Goal: Task Accomplishment & Management: Manage account settings

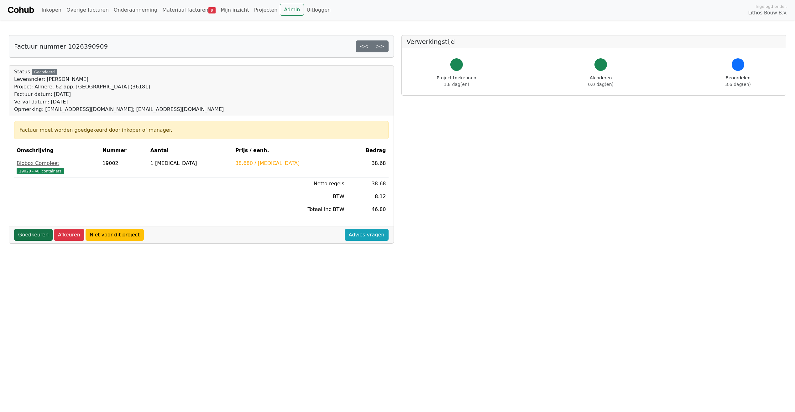
click at [30, 232] on link "Goedkeuren" at bounding box center [33, 235] width 39 height 12
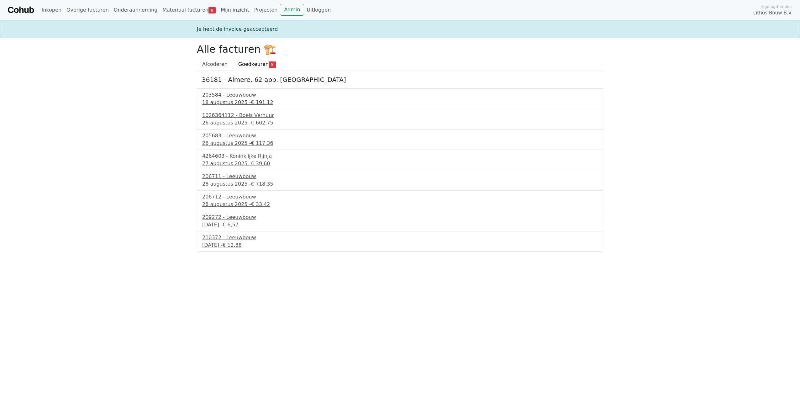
click at [241, 99] on div "18 augustus 2025 - € 191,12" at bounding box center [400, 103] width 396 height 8
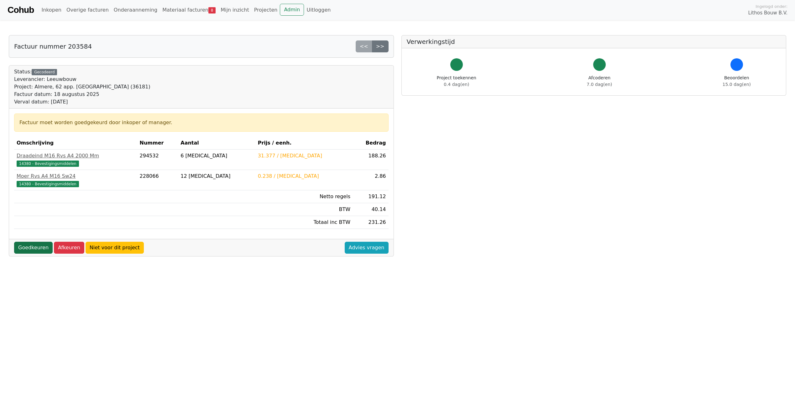
click at [34, 250] on link "Goedkeuren" at bounding box center [33, 248] width 39 height 12
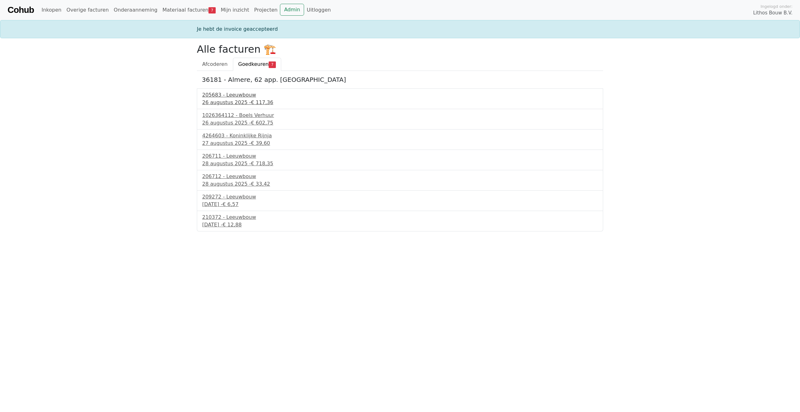
click at [240, 97] on div "205683 - Leeuwbouw" at bounding box center [400, 95] width 396 height 8
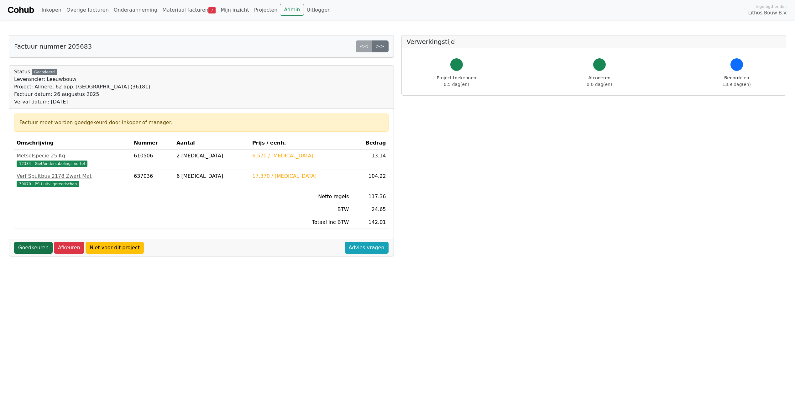
click at [38, 249] on link "Goedkeuren" at bounding box center [33, 248] width 39 height 12
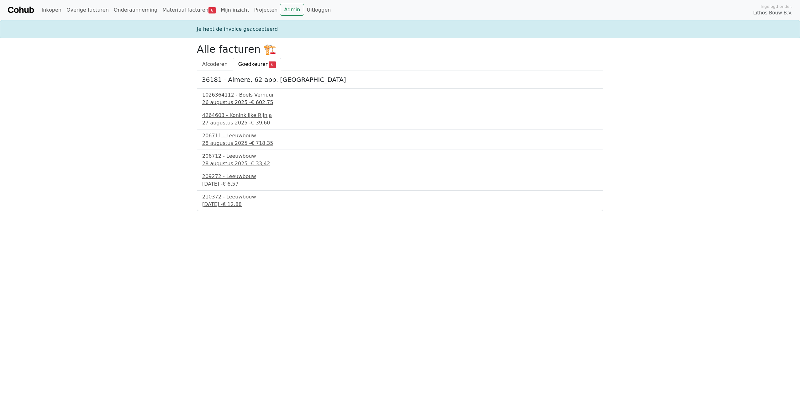
click at [242, 96] on div "1026364112 - Boels Verhuur" at bounding box center [400, 95] width 396 height 8
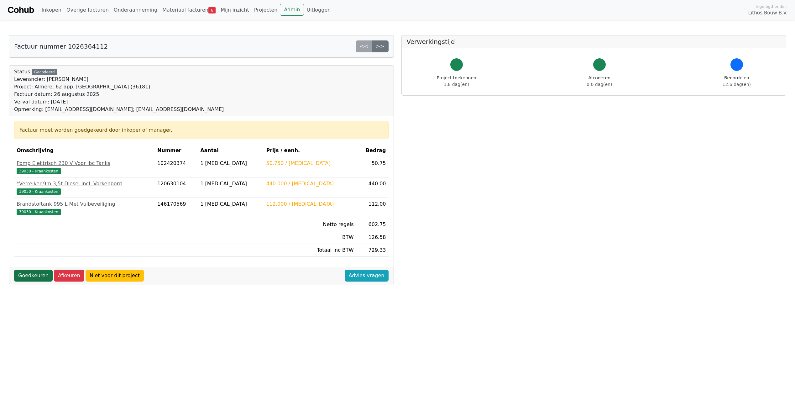
click at [26, 277] on link "Goedkeuren" at bounding box center [33, 276] width 39 height 12
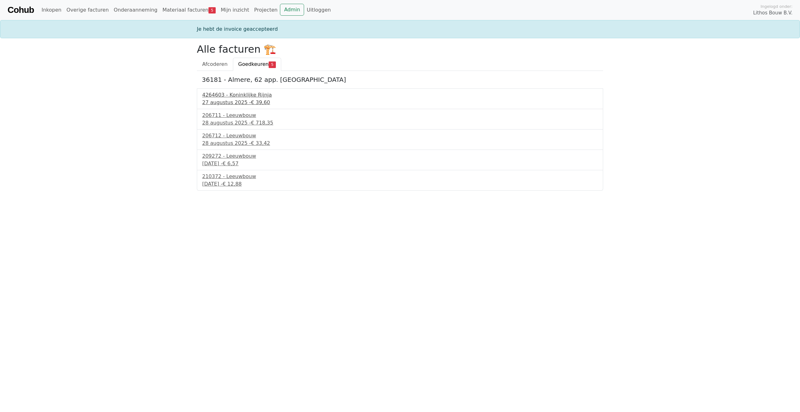
click at [234, 101] on div "27 augustus 2025 - € 39,60" at bounding box center [400, 103] width 396 height 8
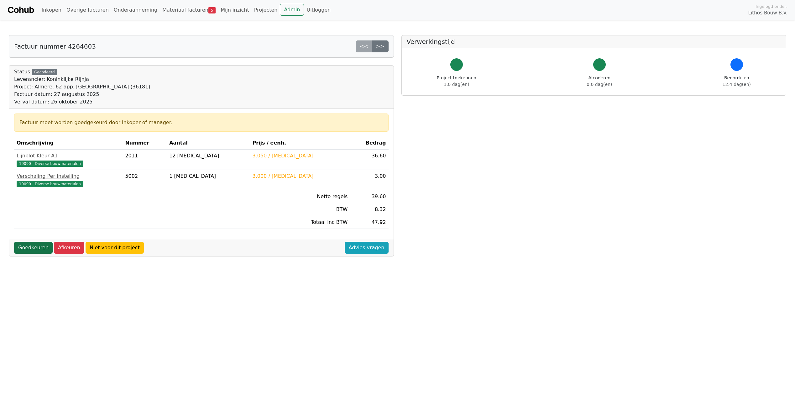
click at [30, 248] on link "Goedkeuren" at bounding box center [33, 248] width 39 height 12
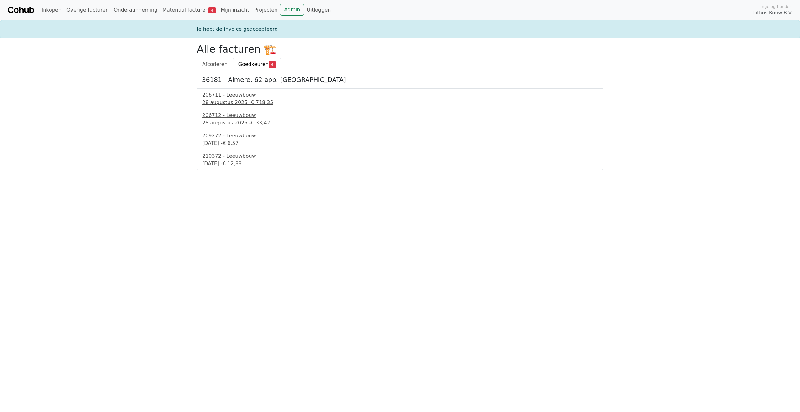
click at [225, 96] on div "206711 - Leeuwbouw" at bounding box center [400, 95] width 396 height 8
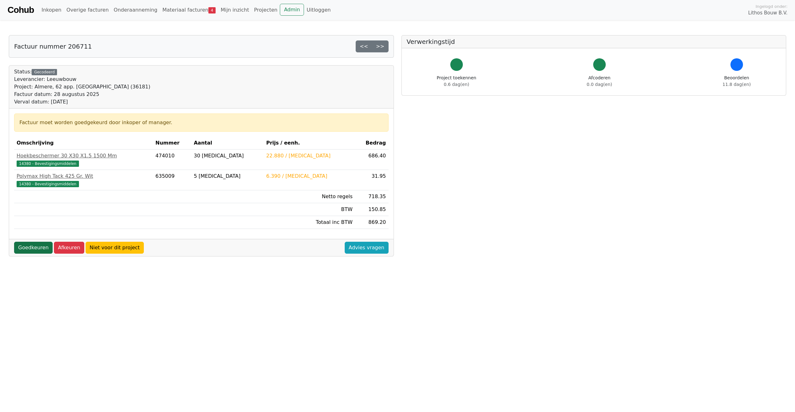
click at [30, 250] on link "Goedkeuren" at bounding box center [33, 248] width 39 height 12
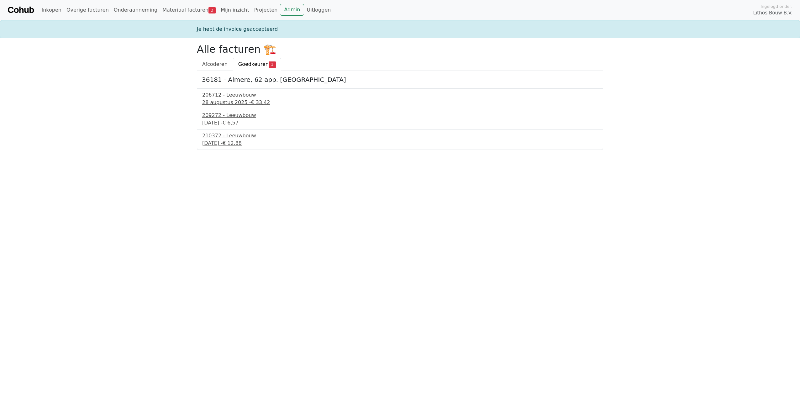
click at [227, 97] on div "206712 - Leeuwbouw" at bounding box center [400, 95] width 396 height 8
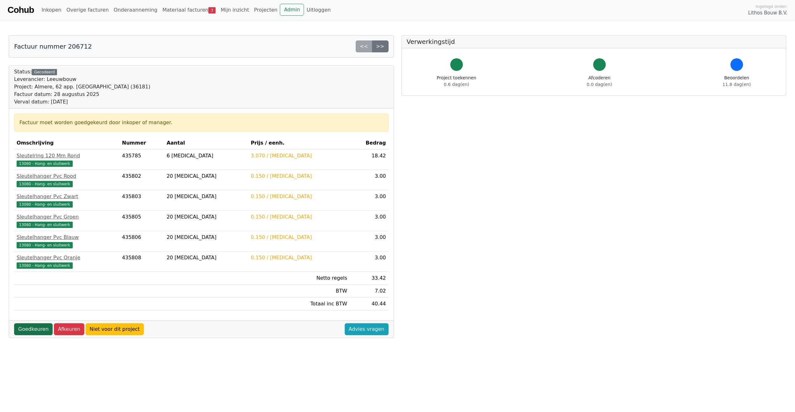
click at [27, 329] on link "Goedkeuren" at bounding box center [33, 329] width 39 height 12
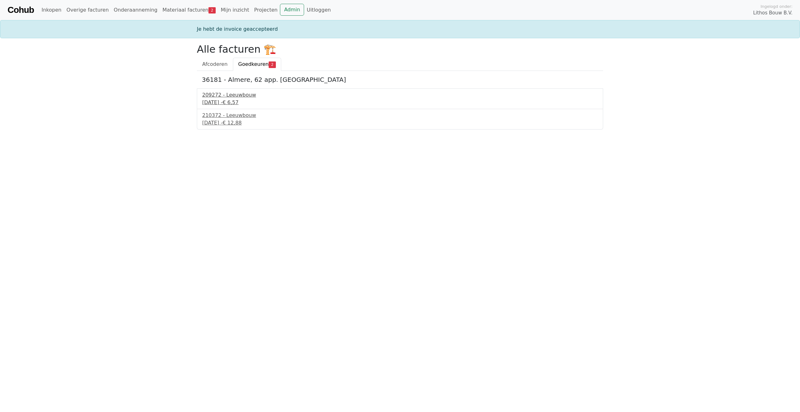
click at [210, 96] on div "209272 - Leeuwbouw" at bounding box center [400, 95] width 396 height 8
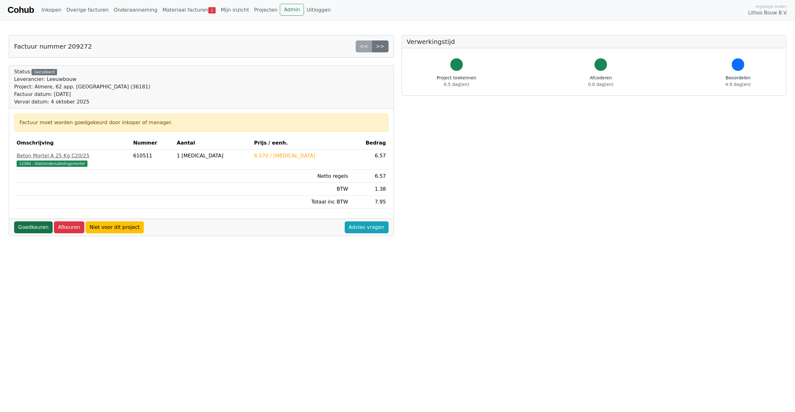
click at [30, 229] on link "Goedkeuren" at bounding box center [33, 227] width 39 height 12
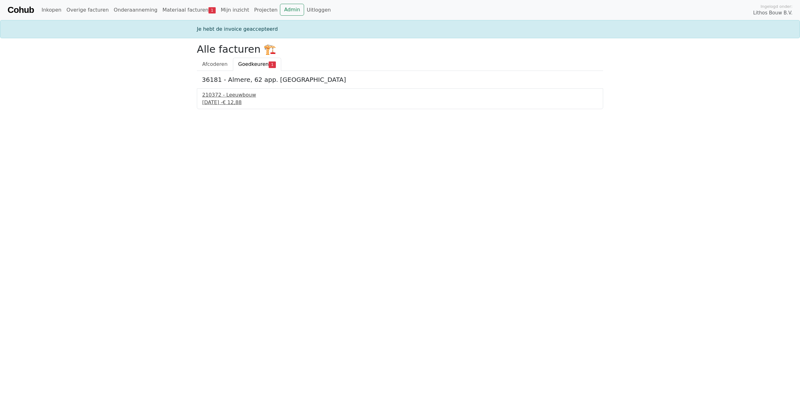
click at [234, 99] on div "8 september 2025 - € 12,88" at bounding box center [400, 103] width 396 height 8
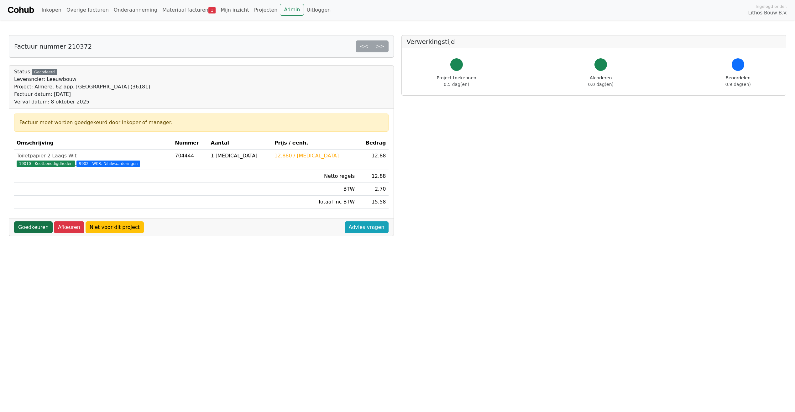
click at [38, 226] on link "Goedkeuren" at bounding box center [33, 227] width 39 height 12
